Goal: Use online tool/utility

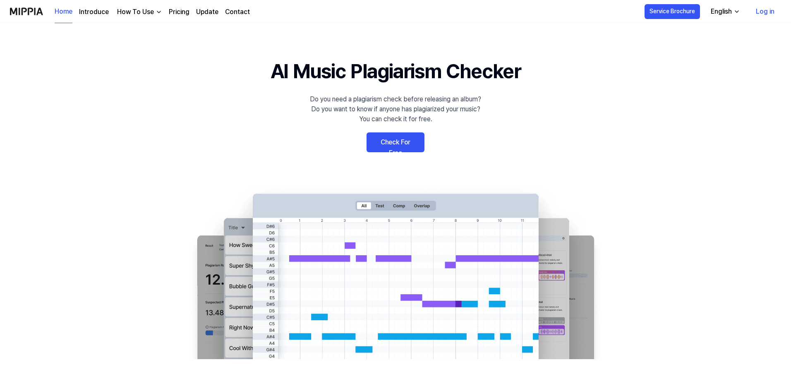
click at [408, 144] on link "Check For Free" at bounding box center [395, 142] width 58 height 20
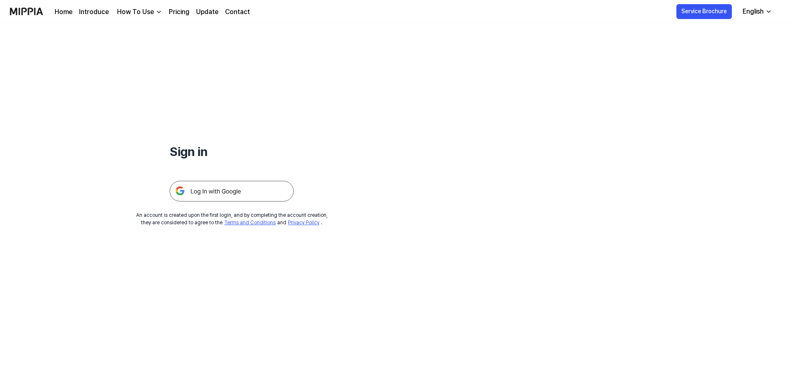
click at [236, 200] on img at bounding box center [232, 191] width 124 height 21
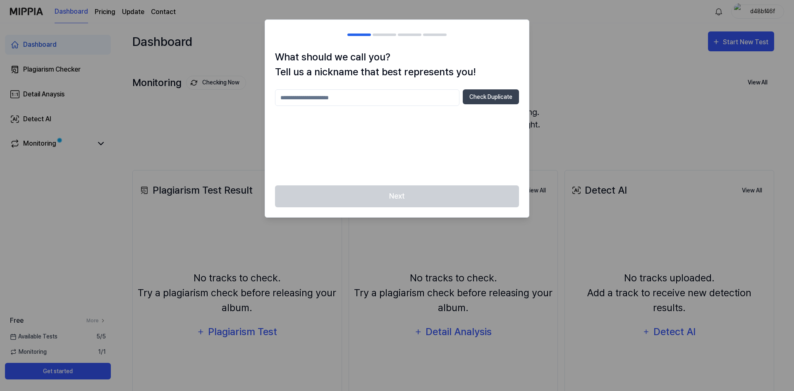
click at [352, 103] on input "text" at bounding box center [367, 97] width 184 height 17
drag, startPoint x: 366, startPoint y: 99, endPoint x: 202, endPoint y: 98, distance: 163.8
click at [199, 98] on body "Dashboard Pricing Update Contact d48bf46f Dashboard Plagiarism Checker Detail A…" at bounding box center [395, 195] width 791 height 391
type input "******"
click at [506, 87] on div "What should we call you? Tell us a nickname that best represents you! ****** Ch…" at bounding box center [397, 118] width 264 height 136
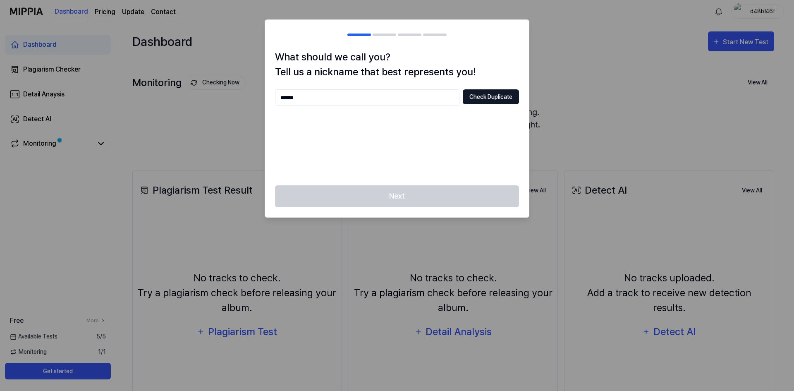
click at [501, 93] on button "Check Duplicate" at bounding box center [491, 96] width 56 height 15
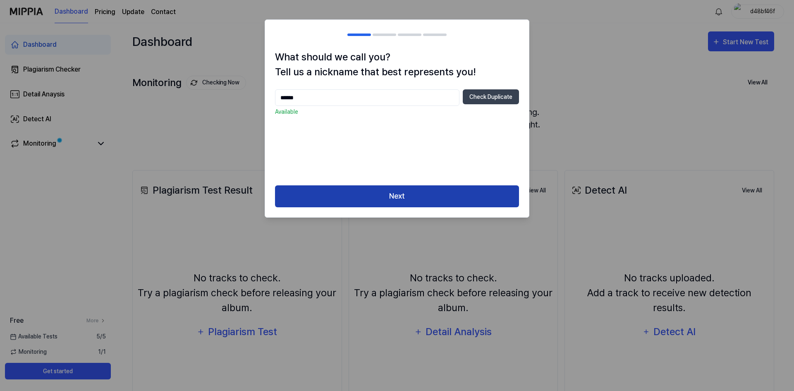
click at [398, 187] on button "Next" at bounding box center [397, 196] width 244 height 22
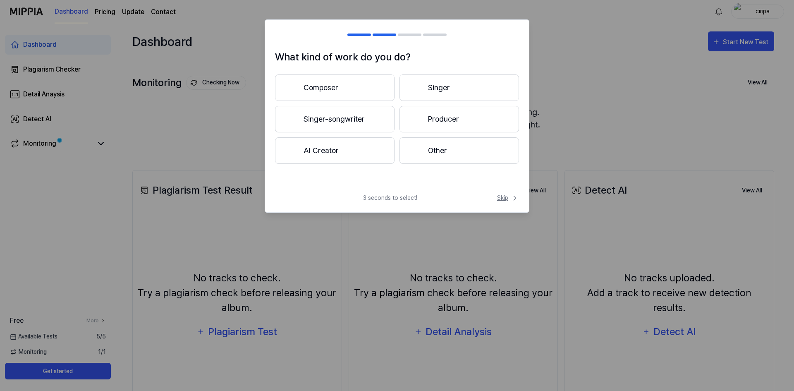
click at [510, 195] on span "Skip" at bounding box center [508, 198] width 22 height 9
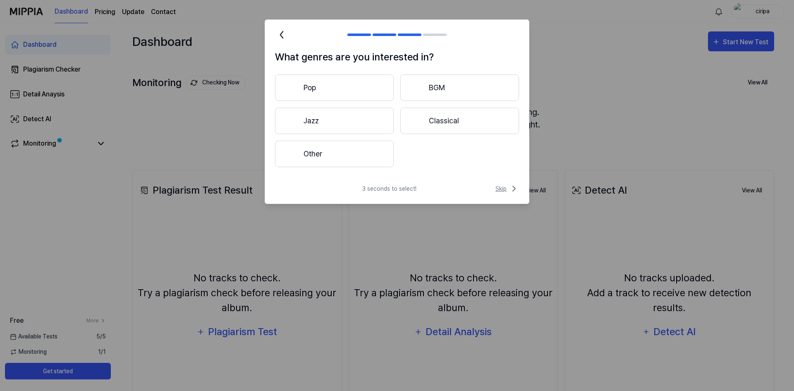
click at [509, 191] on span "Skip" at bounding box center [507, 189] width 24 height 10
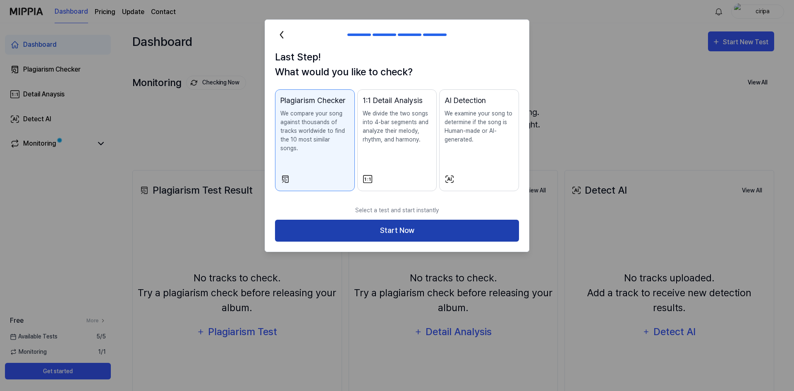
click at [486, 220] on button "Start Now" at bounding box center [397, 231] width 244 height 22
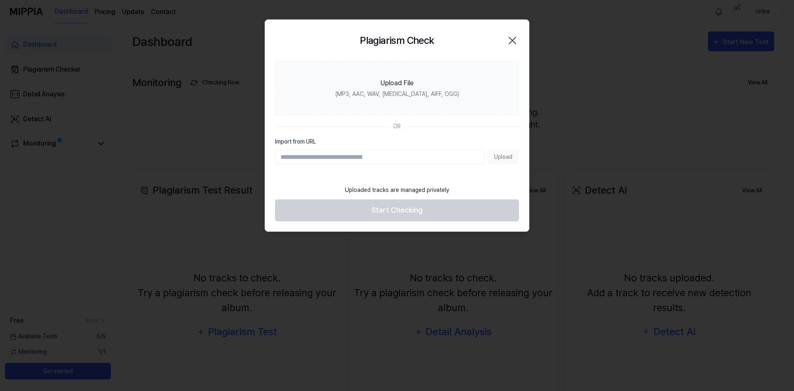
click at [360, 160] on input "Import from URL" at bounding box center [379, 156] width 209 height 15
click at [457, 151] on input "Import from URL" at bounding box center [379, 156] width 209 height 15
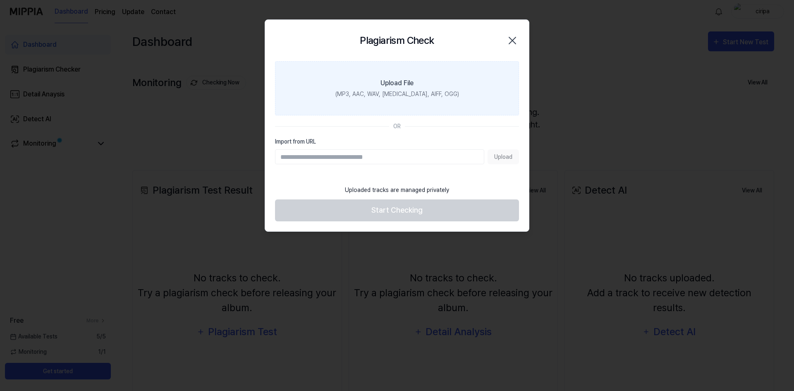
click at [428, 67] on label "Upload File (MP3, AAC, WAV, [MEDICAL_DATA], AIFF, OGG)" at bounding box center [397, 88] width 244 height 54
click at [0, 0] on input "Upload File (MP3, AAC, WAV, [MEDICAL_DATA], AIFF, OGG)" at bounding box center [0, 0] width 0 height 0
click at [390, 84] on div "Upload File" at bounding box center [396, 83] width 33 height 10
click at [0, 0] on input "Upload File (MP3, AAC, WAV, [MEDICAL_DATA], AIFF, OGG)" at bounding box center [0, 0] width 0 height 0
